Goal: Task Accomplishment & Management: Manage account settings

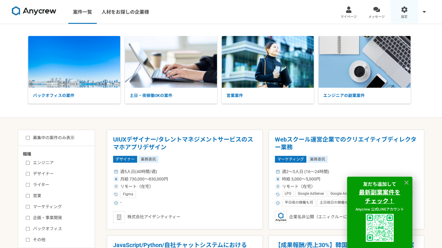
click at [402, 15] on span "設定" at bounding box center [404, 17] width 7 height 5
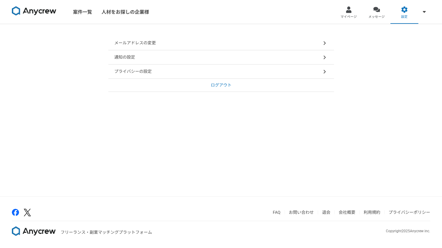
click at [240, 70] on div "プライバシーの設定" at bounding box center [221, 71] width 226 height 14
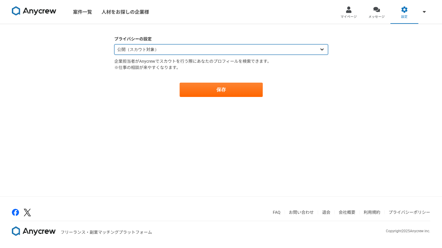
click at [215, 53] on select "公開（スカウト対象） 非公開（スカウト対象外）" at bounding box center [221, 49] width 214 height 10
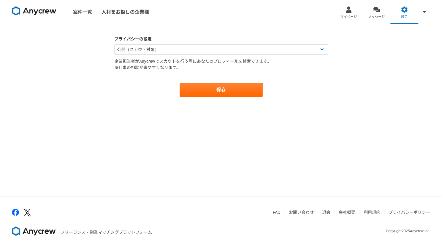
click at [151, 96] on div "保存" at bounding box center [221, 90] width 214 height 14
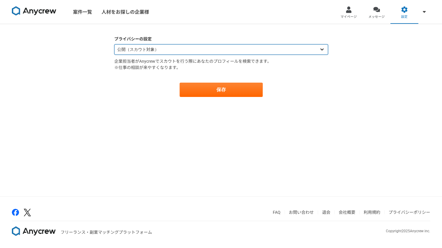
click at [158, 48] on select "公開（スカウト対象） 非公開（スカウト対象外）" at bounding box center [221, 49] width 214 height 10
click at [114, 44] on select "公開（スカウト対象） 非公開（スカウト対象外）" at bounding box center [221, 49] width 214 height 10
click at [162, 46] on select "公開（スカウト対象） 非公開（スカウト対象外）" at bounding box center [221, 49] width 214 height 10
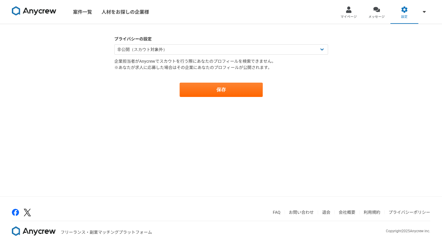
click at [144, 91] on div "保存" at bounding box center [221, 90] width 214 height 14
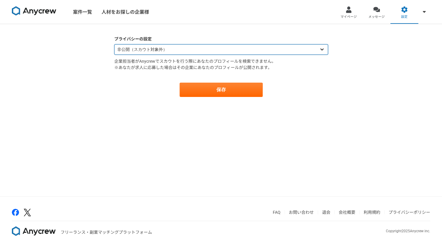
click at [157, 53] on select "公開（スカウト対象） 非公開（スカウト対象外）" at bounding box center [221, 49] width 214 height 10
select select "opened"
click at [114, 44] on select "公開（スカウト対象） 非公開（スカウト対象外）" at bounding box center [221, 49] width 214 height 10
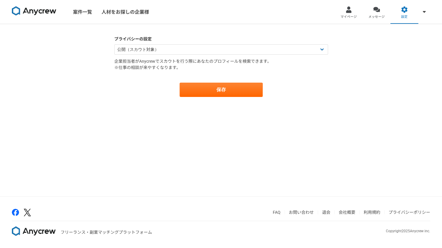
click at [146, 89] on div "保存" at bounding box center [221, 90] width 214 height 14
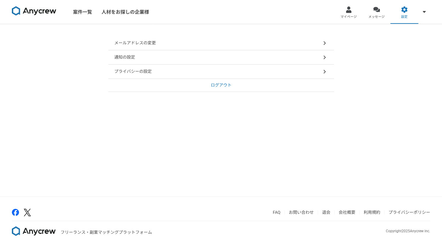
click at [147, 54] on div "通知の設定" at bounding box center [221, 57] width 226 height 14
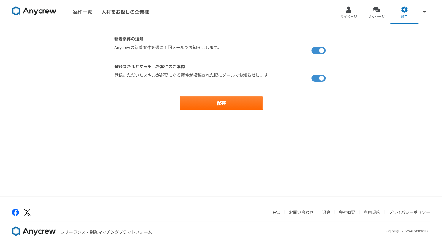
click at [320, 50] on label at bounding box center [320, 51] width 17 height 12
click at [118, 48] on input "checkbox" at bounding box center [116, 47] width 4 height 4
checkbox input "false"
click at [228, 107] on button "保存" at bounding box center [221, 103] width 83 height 14
click at [319, 76] on label at bounding box center [320, 78] width 17 height 12
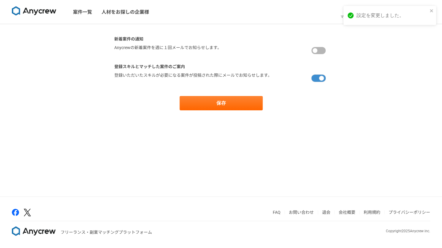
click at [118, 76] on input "checkbox" at bounding box center [116, 74] width 4 height 4
checkbox input "false"
click at [226, 98] on button "保存" at bounding box center [221, 103] width 83 height 14
click at [43, 10] on img at bounding box center [34, 11] width 45 height 10
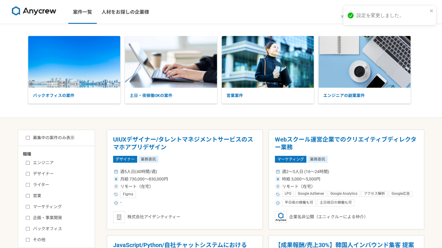
click at [429, 11] on div "設定を変更しました。" at bounding box center [388, 15] width 84 height 11
click at [346, 16] on span "マイページ" at bounding box center [349, 17] width 16 height 5
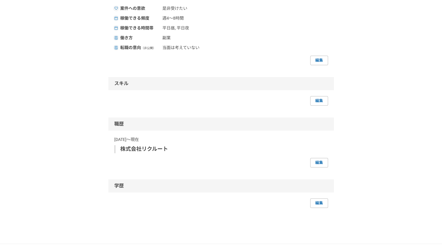
scroll to position [259, 0]
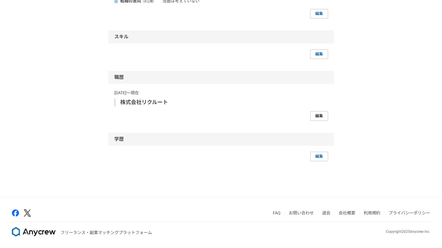
click at [318, 117] on link "編集" at bounding box center [319, 116] width 18 height 10
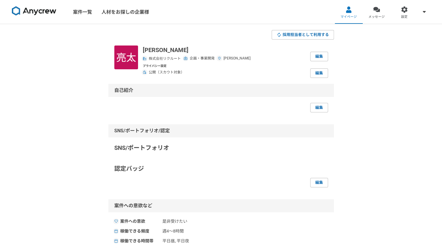
select select "2024"
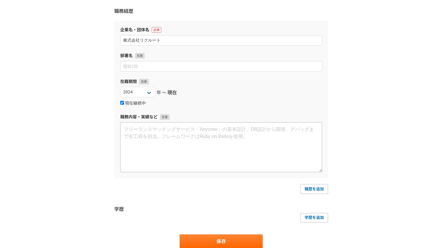
scroll to position [43, 0]
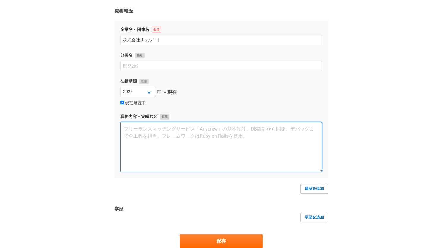
click at [169, 143] on textarea at bounding box center [221, 147] width 202 height 50
paste textarea "■組織の役割 ・住宅情報サービス「SUUMO」の新築戸建て物件、中古マンション/戸建て物件領域の事業企画として中長期戦略の検討、短期・中長期事業戦略の策定 ■…"
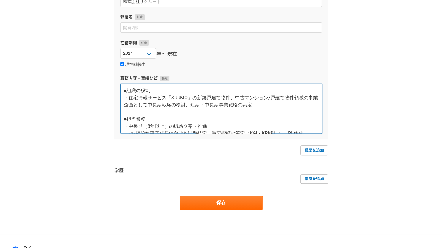
scroll to position [118, 0]
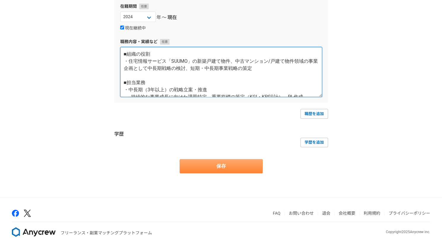
type textarea "■組織の役割 ・住宅情報サービス「SUUMO」の新築戸建て物件、中古マンション/戸建て物件領域の事業企画として中長期戦略の検討、短期・中長期事業戦略の策定 ■…"
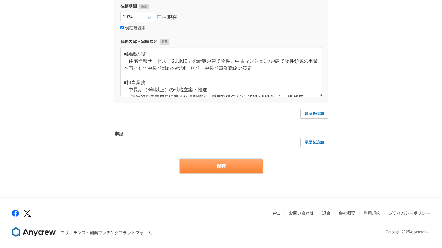
click at [229, 169] on button "保存" at bounding box center [221, 166] width 83 height 14
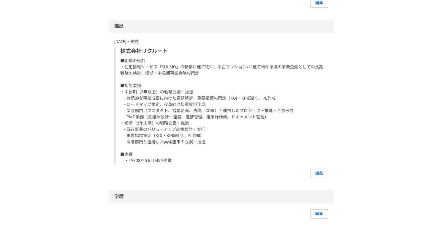
scroll to position [309, 0]
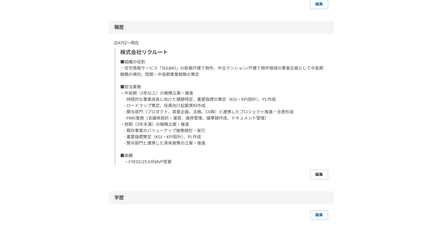
click at [313, 174] on link "編集" at bounding box center [319, 175] width 18 height 10
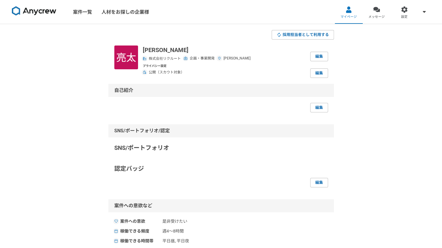
select select "2024"
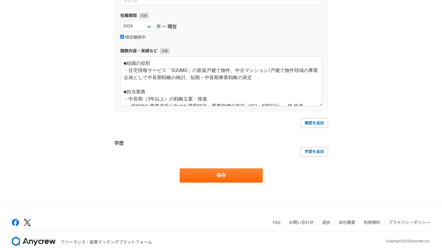
scroll to position [118, 0]
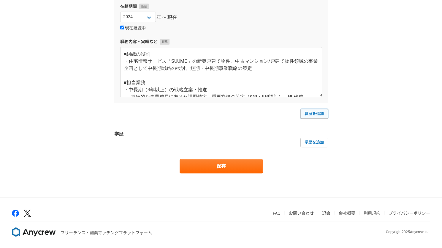
click at [318, 113] on link "職歴を追加" at bounding box center [315, 114] width 28 height 10
select select
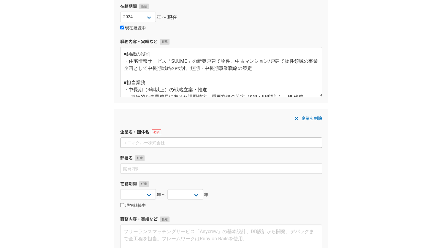
click at [163, 143] on input at bounding box center [221, 142] width 202 height 10
type input "ぱ"
type input "パーソルキャリア株式会社"
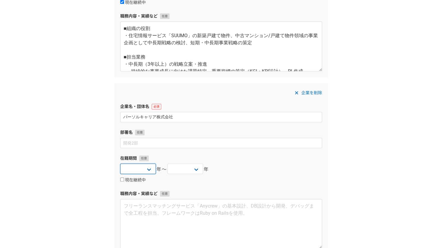
scroll to position [144, 0]
click at [149, 170] on select "2025 2024 2023 2022 2021 2020 2019 2018 2017 2016 2015 2014 2013 2012 2011 2010…" at bounding box center [138, 168] width 36 height 10
click at [136, 162] on div "在籍期間 [DATE] [DATE] [DATE] [DATE] [DATE] [DATE] [DATE] [DATE] [DATE] [DATE] [DAT…" at bounding box center [221, 169] width 202 height 28
click at [137, 168] on select "2025 2024 2023 2022 2021 2020 2019 2018 2017 2016 2015 2014 2013 2012 2011 2010…" at bounding box center [138, 168] width 36 height 10
select select "2022"
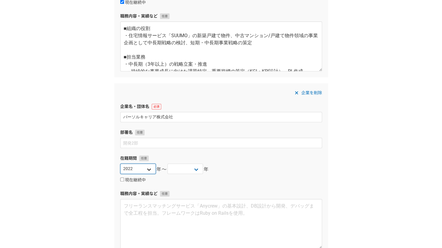
click at [120, 163] on select "2025 2024 2023 2022 2021 2020 2019 2018 2017 2016 2015 2014 2013 2012 2011 2010…" at bounding box center [138, 168] width 36 height 10
click at [195, 167] on select "2025 2024 2023 2022 2021 2020 2019 2018 2017 2016 2015 2014 2013 2012 2011 2010…" at bounding box center [186, 168] width 36 height 10
select select "2023"
click at [168, 163] on select "2025 2024 2023 2022 2021 2020 2019 2018 2017 2016 2015 2014 2013 2012 2011 2010…" at bounding box center [186, 168] width 36 height 10
click at [95, 157] on div "職務経歴・学歴 職務経歴 企業名・団体名 株式会社リクルート 部署名 在籍期間 [DATE] [DATE] [DATE] [DATE] [DATE] [DAT…" at bounding box center [221, 114] width 442 height 468
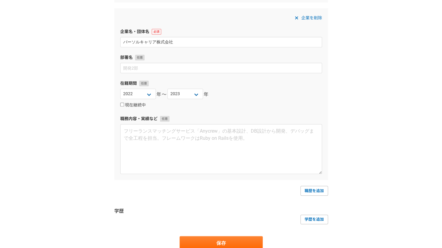
scroll to position [220, 0]
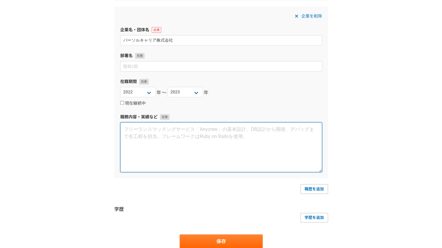
click at [165, 142] on textarea at bounding box center [221, 147] width 202 height 50
paste textarea "■lorem ・ipsumdolorsitametconsecteturadipis ■elit ・seddoe（tem・9inci） - utlabore、…"
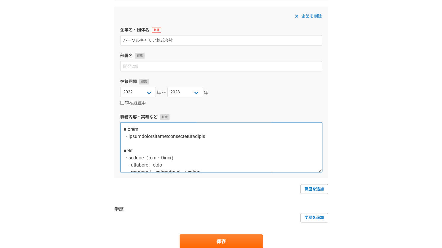
scroll to position [160, 0]
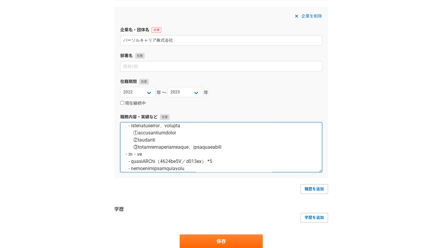
click at [245, 161] on textarea at bounding box center [221, 147] width 202 height 50
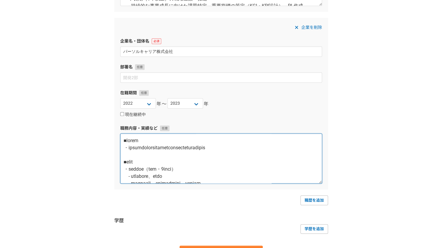
scroll to position [204, 0]
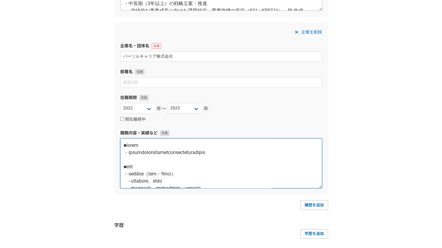
type textarea "■lorem ・ipsumdolorsitametconsecteturadipis ■elit ・seddoe（tem・6inci） - utlabore、…"
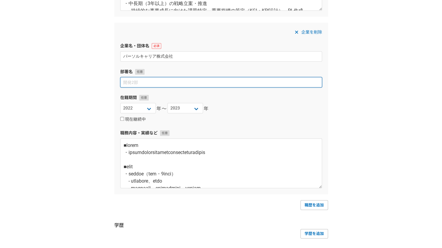
click at [162, 80] on input at bounding box center [221, 82] width 202 height 10
paste input "採用ソリューション事業部　企画統括部　商品企画部　ダイレクトソーシング企画グループ"
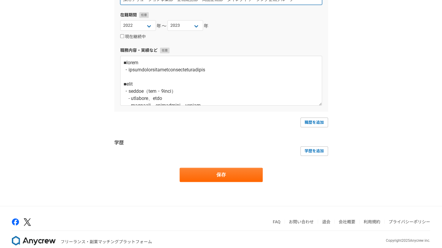
scroll to position [287, 0]
type input "採用ソリューション事業部　企画統括部　商品企画部　ダイレクトソーシング企画グループ"
click at [318, 123] on link "職歴を追加" at bounding box center [315, 122] width 28 height 10
select select
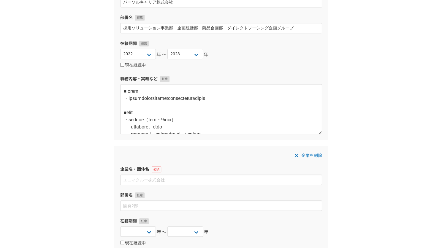
scroll to position [255, 0]
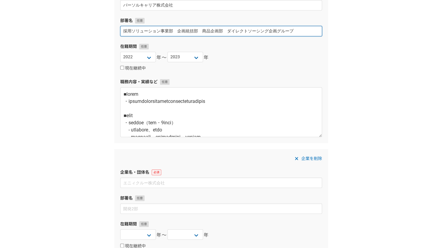
click at [229, 29] on input "採用ソリューション事業部　企画統括部　商品企画部　ダイレクトソーシング企画グループ" at bounding box center [221, 31] width 202 height 10
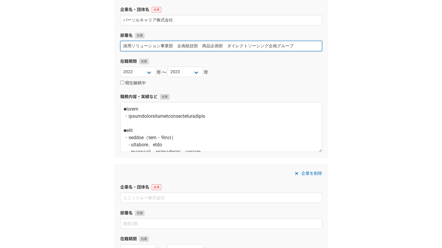
scroll to position [240, 0]
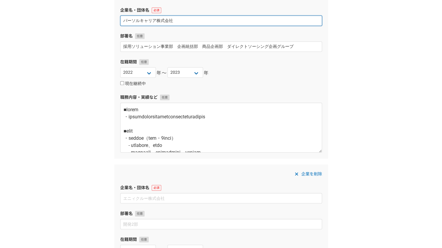
click at [213, 21] on input "パーソルキャリア株式会社" at bounding box center [221, 20] width 202 height 10
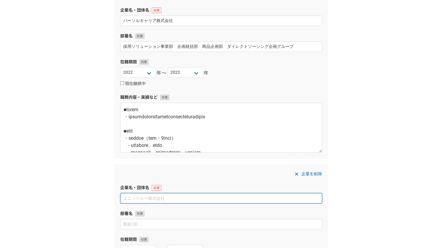
click at [141, 200] on input at bounding box center [221, 198] width 202 height 10
paste input "パーソルキャリア株式会社"
type input "パーソルキャリア株式会社"
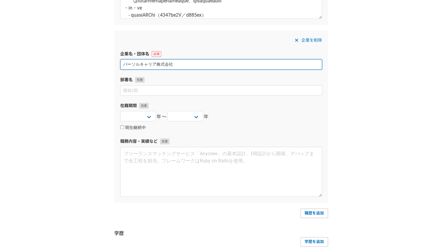
scroll to position [374, 0]
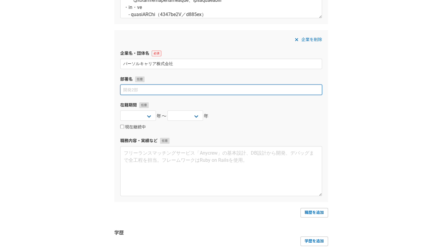
click at [147, 89] on input at bounding box center [221, 89] width 202 height 10
paste input "採用ソリューション事業部　企画統括部　営業企画部　SD・エリア営業企画グループ"
type input "採用ソリューション事業部　企画統括部　営業企画部　SD・エリア営業企画グループ"
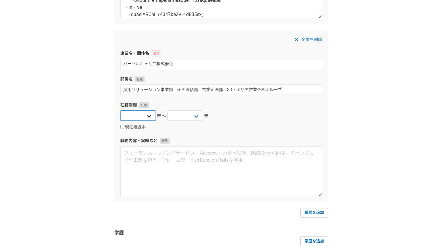
click at [137, 114] on select "2025 2024 2023 2022 2021 2020 2019 2018 2017 2016 2015 2014 2013 2012 2011 2010…" at bounding box center [138, 115] width 36 height 10
select select "2021"
click at [120, 110] on select "2025 2024 2023 2022 2021 2020 2019 2018 2017 2016 2015 2014 2013 2012 2011 2010…" at bounding box center [138, 115] width 36 height 10
click at [192, 115] on select "2025 2024 2023 2022 2021 2020 2019 2018 2017 2016 2015 2014 2013 2012 2011 2010…" at bounding box center [186, 115] width 36 height 10
select select "2022"
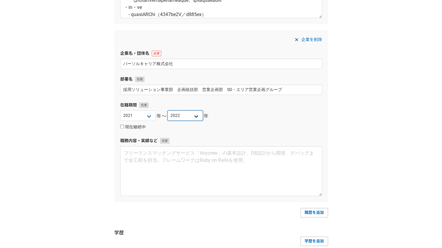
click at [168, 110] on select "2025 2024 2023 2022 2021 2020 2019 2018 2017 2016 2015 2014 2013 2012 2011 2010…" at bounding box center [186, 115] width 36 height 10
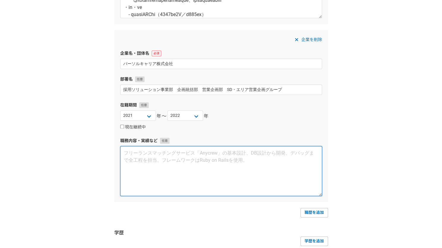
click at [143, 156] on textarea at bounding box center [221, 171] width 202 height 50
paste textarea "■組織の役割 ・営業予算達成に向けた戦略戦術検討 ・営業1人あたり生産性の最大化、業務支援 ■担当業務 ・事業部横断業務 - 営業行動データを活用したプロジェ…"
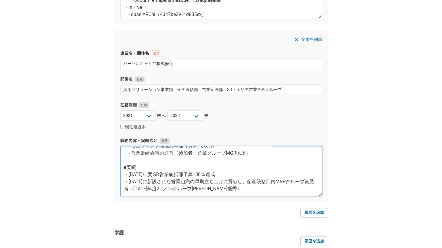
scroll to position [473, 0]
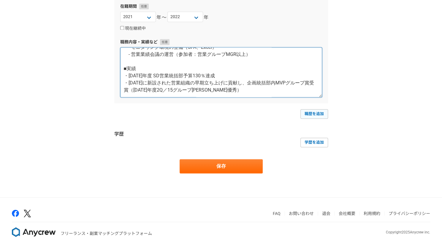
type textarea "■組織の役割 ・営業予算達成に向けた戦略戦術検討 ・営業1人あたり生産性の最大化、業務支援 ■担当業務 ・事業部横断業務 - 営業行動データを活用したプロジェ…"
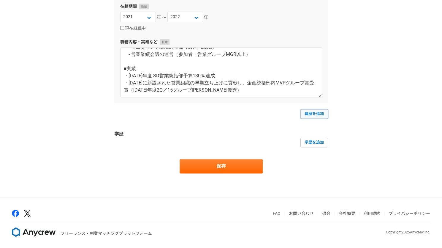
click at [315, 110] on link "職歴を追加" at bounding box center [315, 114] width 28 height 10
select select
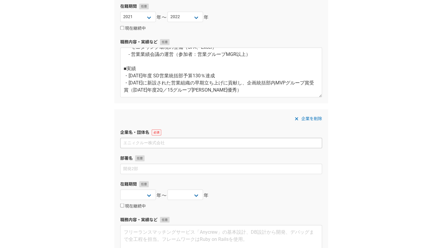
click at [190, 146] on input at bounding box center [221, 143] width 202 height 10
type input "パーソルキャリア株式会社"
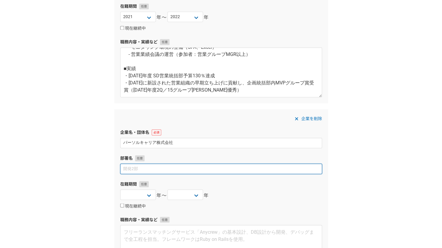
paste input "商品企画部　イベント企画グループ"
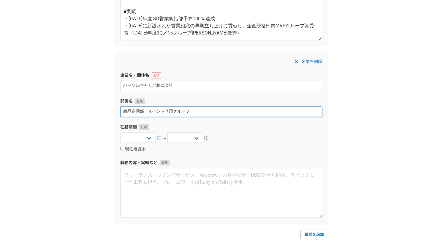
scroll to position [549, 0]
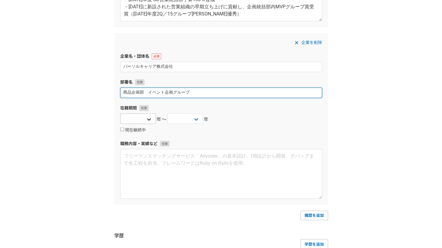
type input "商品企画部　イベント企画グループ"
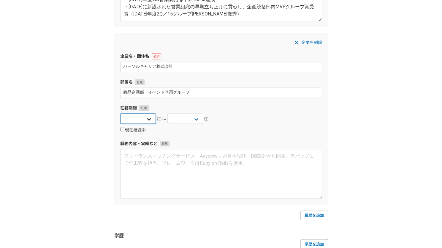
click at [145, 117] on select "2025 2024 2023 2022 2021 2020 2019 2018 2017 2016 2015 2014 2013 2012 2011 2010…" at bounding box center [138, 118] width 36 height 10
select select "2019"
click at [120, 113] on select "2025 2024 2023 2022 2021 2020 2019 2018 2017 2016 2015 2014 2013 2012 2011 2010…" at bounding box center [138, 118] width 36 height 10
click at [185, 113] on select "2025 2024 2023 2022 2021 2020 2019 2018 2017 2016 2015 2014 2013 2012 2011 2010…" at bounding box center [186, 118] width 36 height 10
select select "2021"
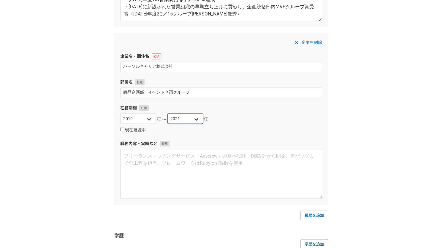
click at [168, 113] on select "2025 2024 2023 2022 2021 2020 2019 2018 2017 2016 2015 2014 2013 2012 2011 2010…" at bounding box center [186, 118] width 36 height 10
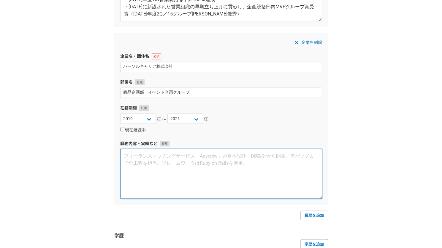
click at [168, 167] on textarea at bounding box center [221, 174] width 202 height 50
paste textarea "■組織の役割 ・合同企業説明会(転職フェア)の売上最大化 ・オンライン版転職フェアの商品開発 ■担当業務 ・事業計画策定 - 課題分析をもとにした商品プラン（…"
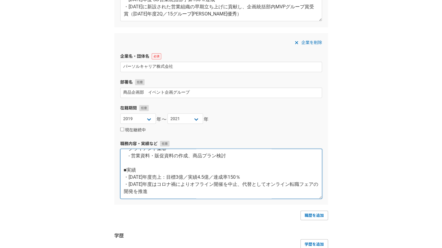
scroll to position [650, 0]
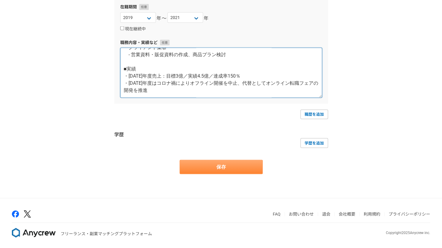
type textarea "■組織の役割 ・合同企業説明会(転職フェア)の売上最大化 ・オンライン版転職フェアの商品開発 ■担当業務 ・事業計画策定 - 課題分析をもとにした商品プラン（…"
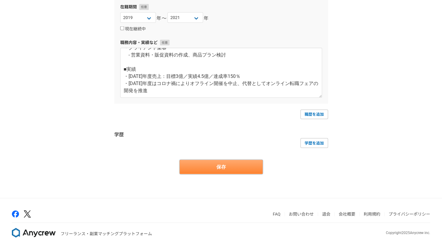
click at [220, 168] on button "保存" at bounding box center [221, 167] width 83 height 14
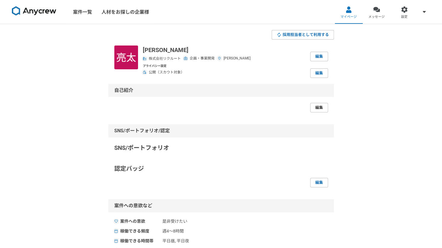
click at [320, 107] on link "編集" at bounding box center [319, 108] width 18 height 10
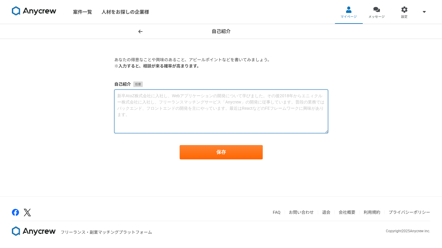
click at [207, 109] on textarea at bounding box center [221, 111] width 214 height 44
paste textarea "[DATE]より広報・商品企画領域でキャリアをスタートし、以降一貫して事業企画・商品企画を中心としたサービス開発・推進に従事。株式会社リクルートゼクシィなびで…"
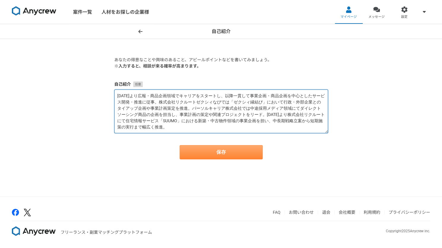
type textarea "[DATE]より広報・商品企画領域でキャリアをスタートし、以降一貫して事業企画・商品企画を中心としたサービス開発・推進に従事。株式会社リクルートゼクシィなびで…"
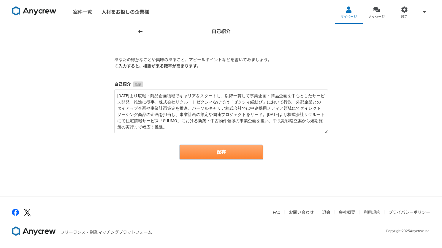
click at [224, 154] on button "保存" at bounding box center [221, 152] width 83 height 14
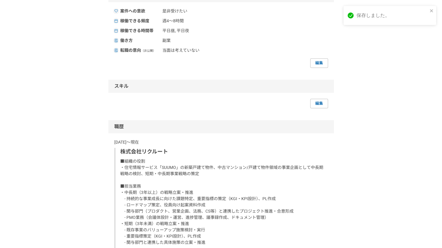
scroll to position [258, 0]
click at [319, 104] on link "編集" at bounding box center [319, 103] width 18 height 10
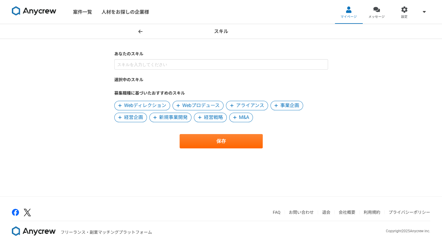
click at [283, 107] on span "事業企画" at bounding box center [289, 105] width 19 height 7
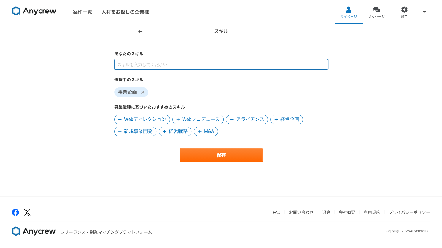
click at [187, 64] on input at bounding box center [221, 64] width 214 height 10
type input "商品企画"
click at [154, 62] on input at bounding box center [221, 64] width 214 height 10
type input "え"
type input "KPI"
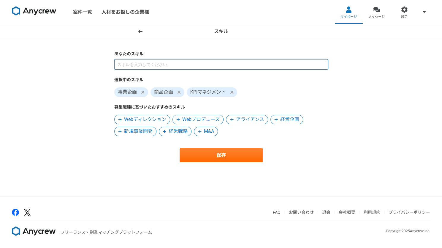
click at [146, 64] on input at bounding box center [221, 64] width 214 height 10
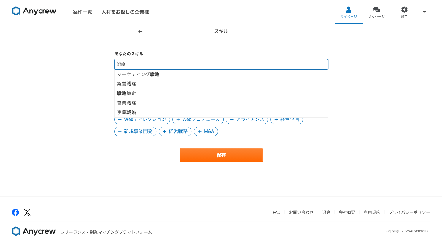
click at [138, 63] on input "戦略" at bounding box center [221, 64] width 214 height 10
type input "戦"
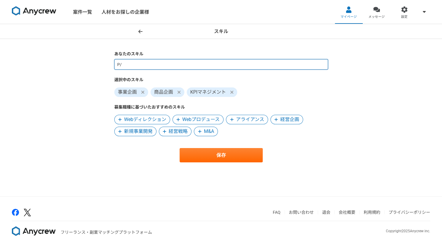
type input "P"
type input "あ"
type input "管理会計"
click at [150, 66] on input at bounding box center [221, 64] width 214 height 10
type input "戦"
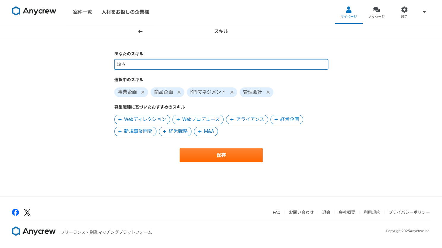
type input "論"
type input "営業企画"
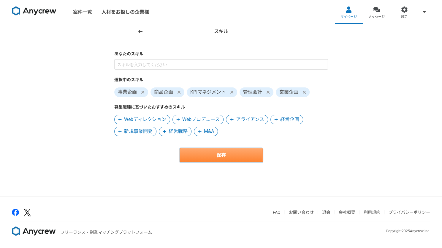
click at [213, 154] on button "保存" at bounding box center [221, 155] width 83 height 14
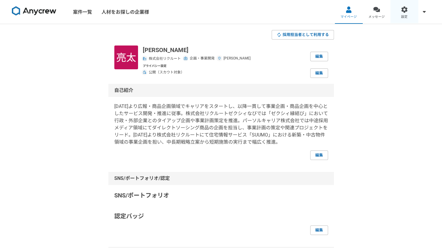
click at [404, 12] on div at bounding box center [404, 9] width 7 height 7
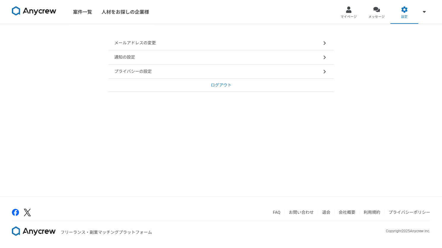
click at [255, 72] on div "プライバシーの設定" at bounding box center [221, 71] width 226 height 14
click at [33, 15] on img at bounding box center [34, 11] width 45 height 10
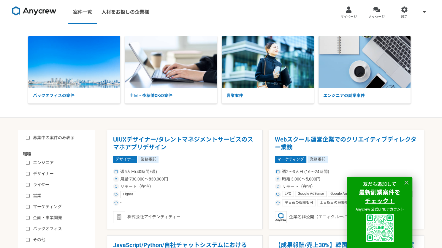
click at [42, 12] on img at bounding box center [34, 11] width 45 height 10
